Goal: Task Accomplishment & Management: Manage account settings

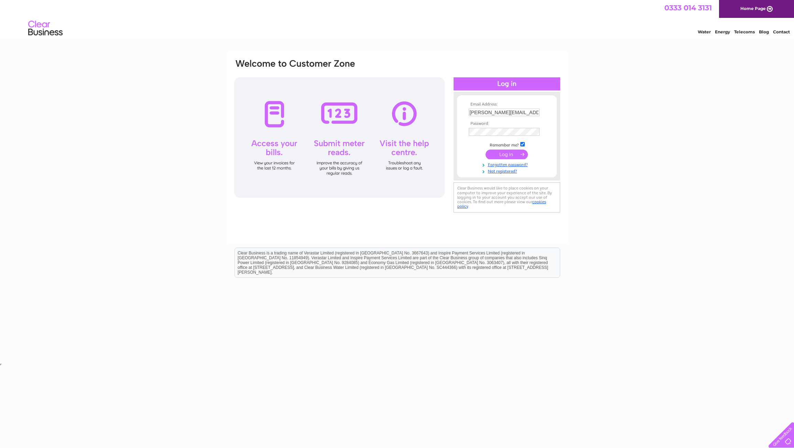
click at [497, 155] on input "submit" at bounding box center [507, 155] width 42 height 10
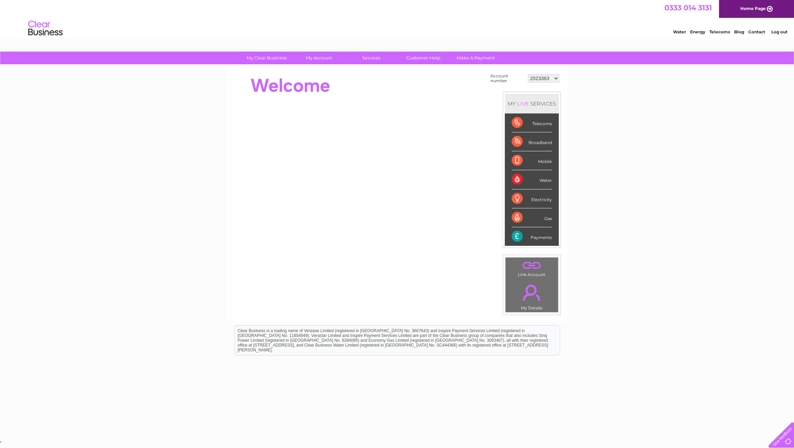
click option "2023363" at bounding box center [0, 0] width 0 height 0
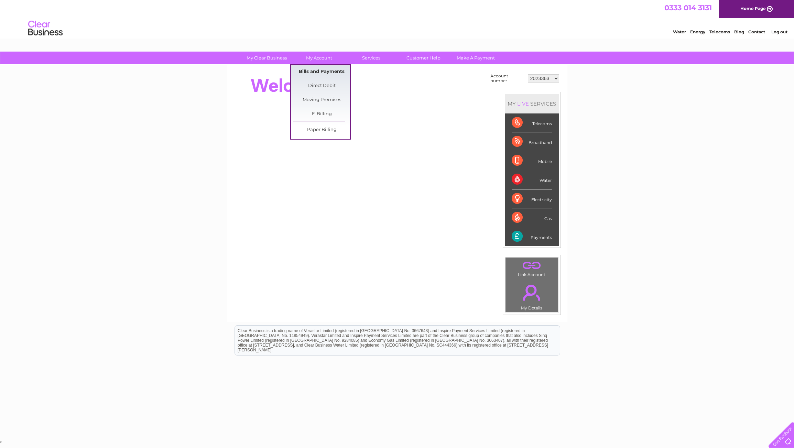
click at [326, 71] on link "Bills and Payments" at bounding box center [321, 72] width 57 height 14
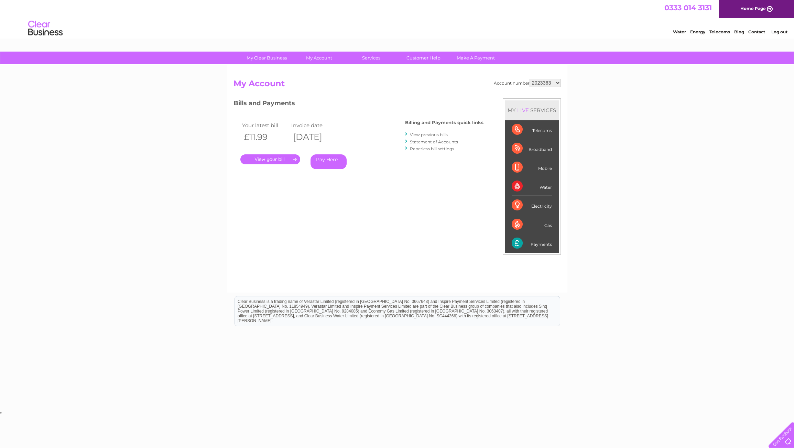
click at [286, 159] on link "." at bounding box center [270, 159] width 60 height 10
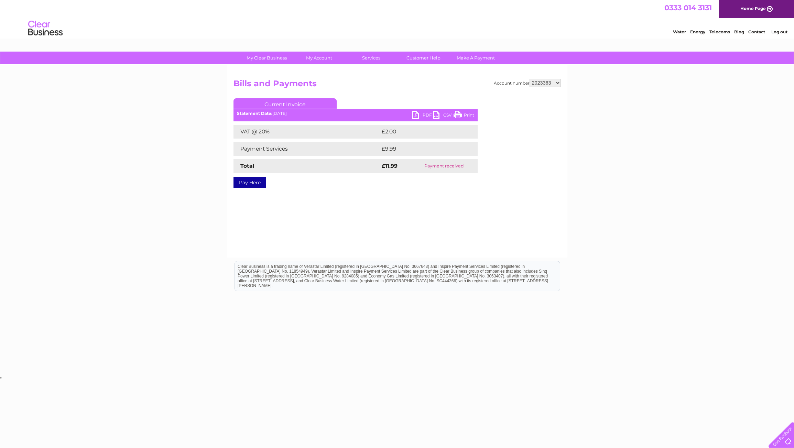
click at [418, 112] on link "PDF" at bounding box center [422, 116] width 21 height 10
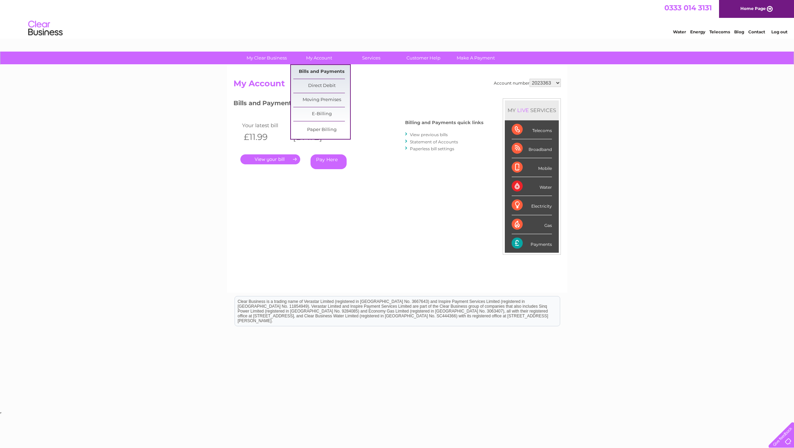
click at [322, 70] on link "Bills and Payments" at bounding box center [321, 72] width 57 height 14
click at [423, 135] on link "View previous bills" at bounding box center [429, 134] width 38 height 5
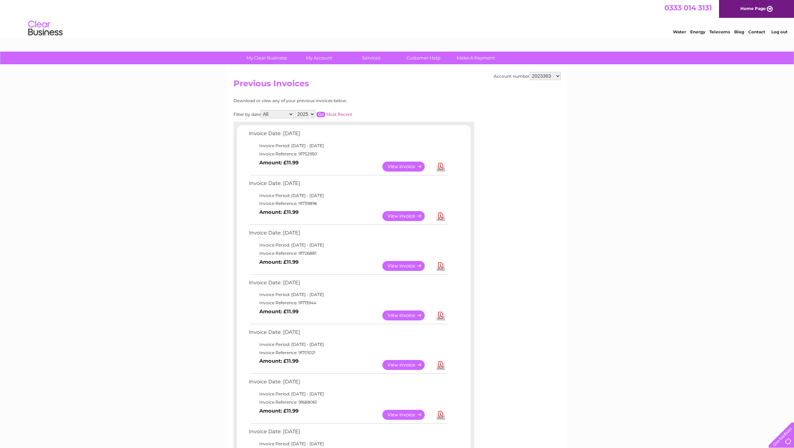
click at [402, 216] on link "View" at bounding box center [407, 216] width 51 height 10
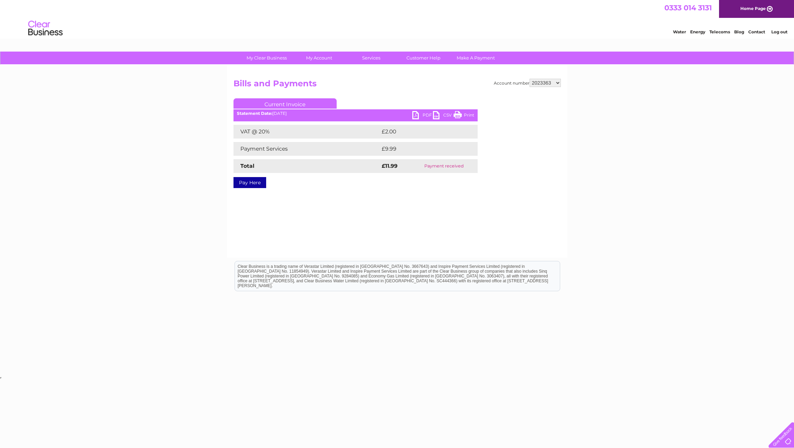
click at [414, 117] on link "PDF" at bounding box center [422, 116] width 21 height 10
select select "30270784"
click option "30270784" at bounding box center [0, 0] width 0 height 0
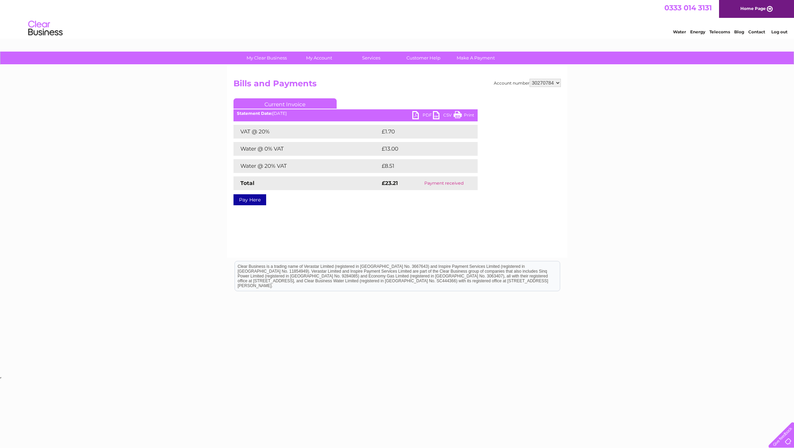
click at [426, 116] on link "PDF" at bounding box center [422, 116] width 21 height 10
click at [440, 115] on link "CSV" at bounding box center [443, 116] width 21 height 10
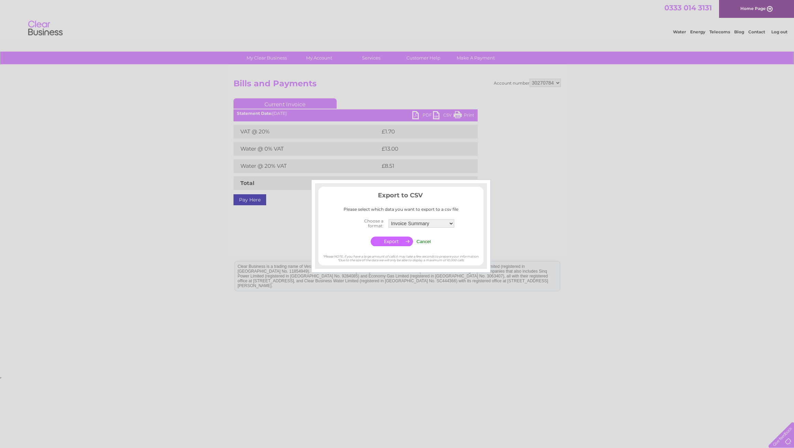
click at [425, 242] on input "Cancel" at bounding box center [423, 241] width 14 height 5
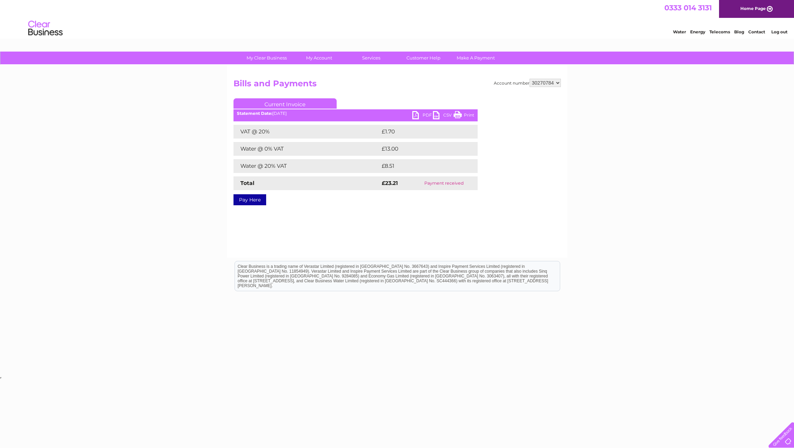
click at [462, 112] on link "Print" at bounding box center [464, 116] width 21 height 10
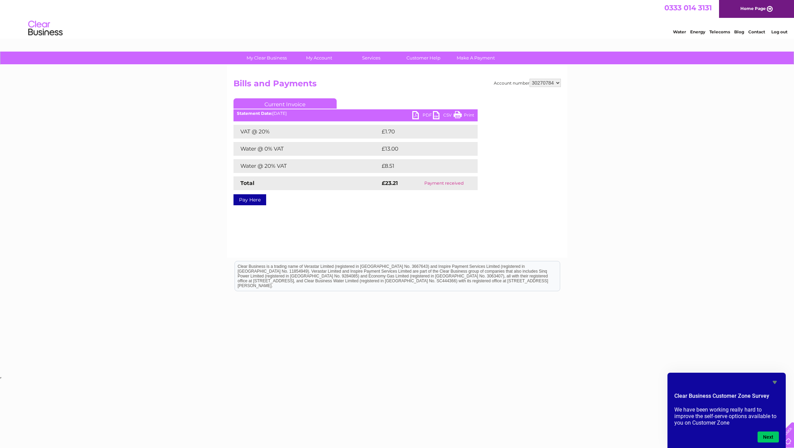
click at [740, 302] on html "Clear Business is a trading name of Verastar Limited (registered in [GEOGRAPHIC…" at bounding box center [397, 280] width 794 height 44
click at [773, 381] on icon "Hide survey" at bounding box center [775, 382] width 4 height 3
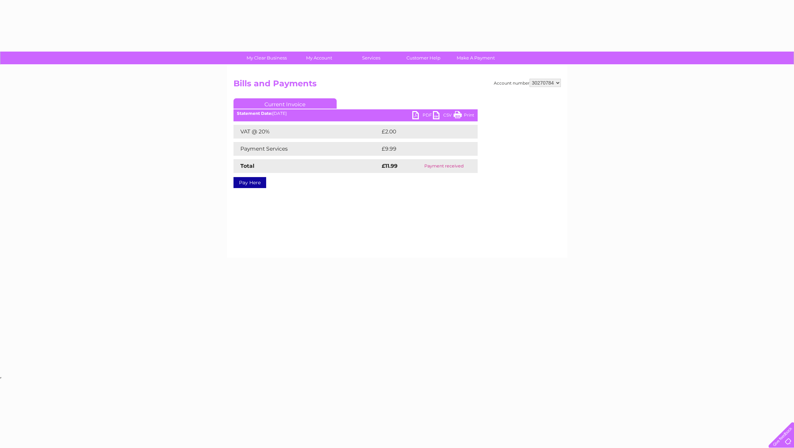
select select "30270784"
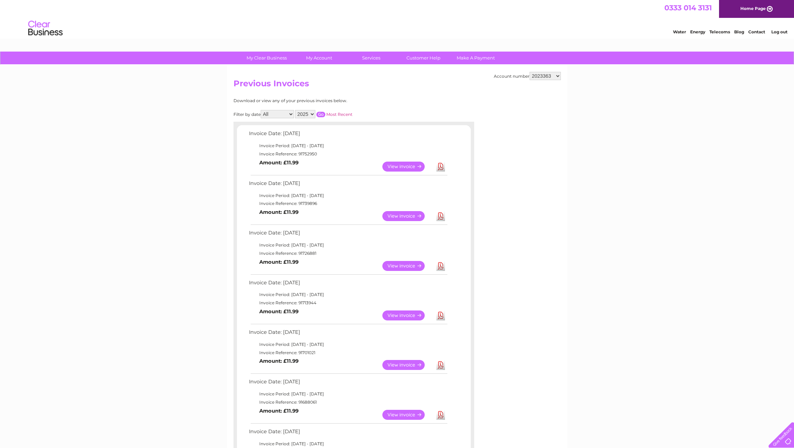
select select "30270784"
click option "30270784" at bounding box center [0, 0] width 0 height 0
click at [408, 216] on link "View" at bounding box center [407, 216] width 51 height 10
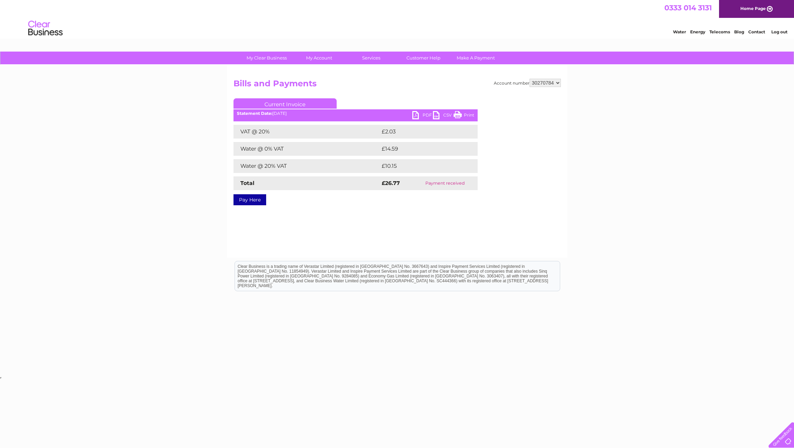
click at [424, 115] on link "PDF" at bounding box center [422, 116] width 21 height 10
click at [445, 115] on link "CSV" at bounding box center [443, 116] width 21 height 10
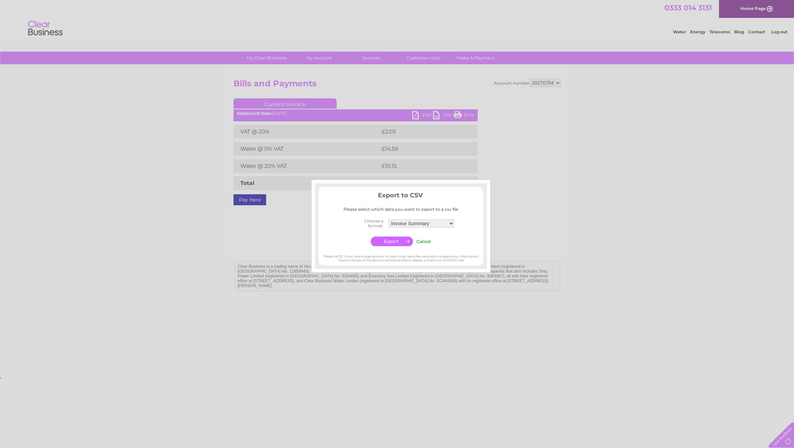
click at [425, 243] on input "Cancel" at bounding box center [423, 241] width 14 height 5
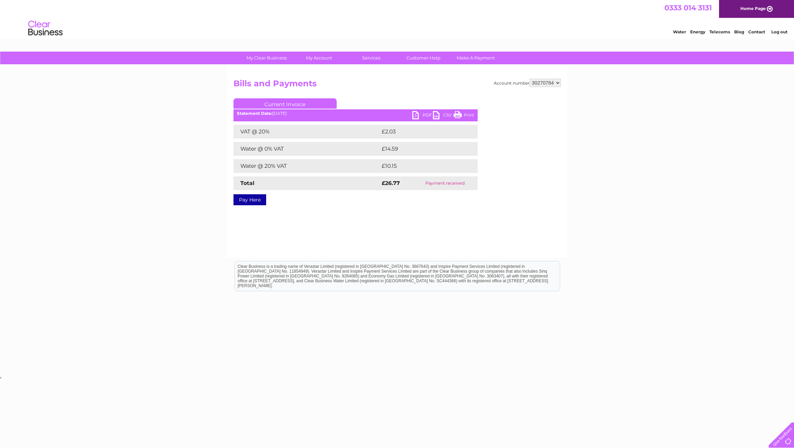
click at [468, 116] on link "Print" at bounding box center [464, 116] width 21 height 10
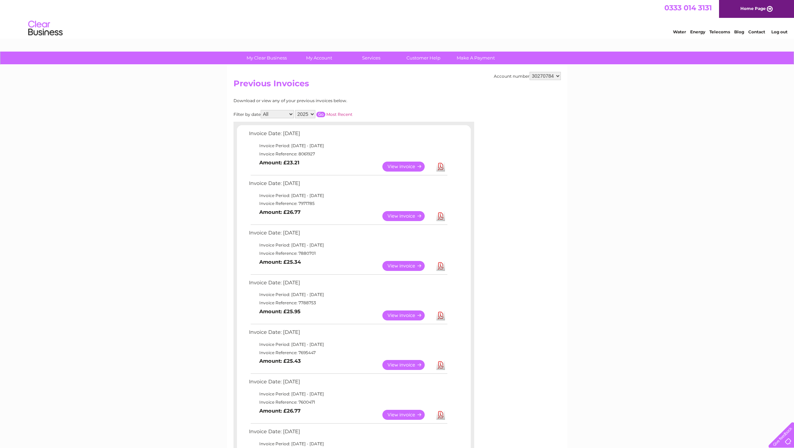
click at [401, 267] on link "View" at bounding box center [407, 266] width 51 height 10
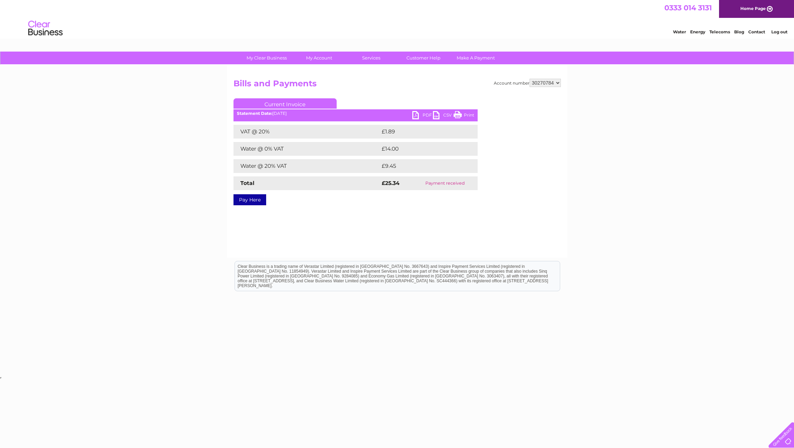
click at [421, 115] on link "PDF" at bounding box center [422, 116] width 21 height 10
click at [461, 115] on link "Print" at bounding box center [464, 116] width 21 height 10
